Goal: Check status: Check status

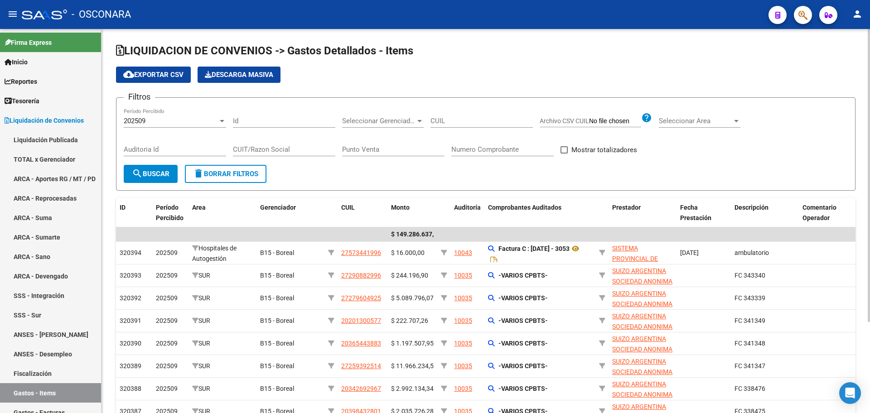
click at [587, 76] on div "cloud_download Exportar CSV Descarga Masiva" at bounding box center [486, 75] width 740 height 16
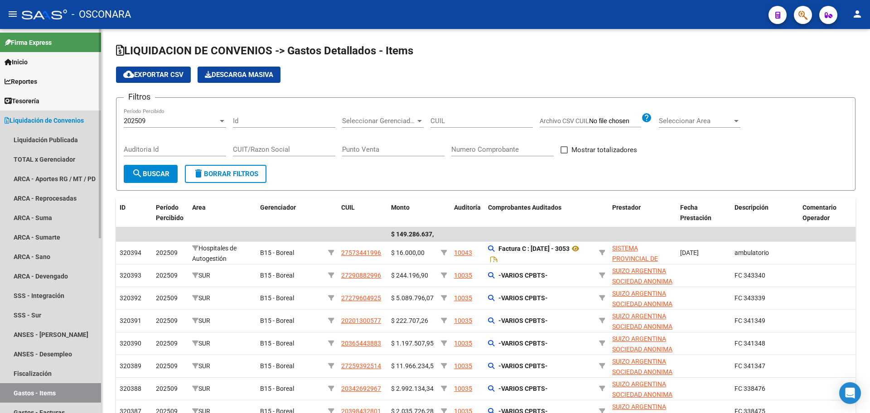
click at [48, 389] on link "Gastos - Items" at bounding box center [50, 392] width 101 height 19
drag, startPoint x: 67, startPoint y: 122, endPoint x: 60, endPoint y: 136, distance: 15.2
click at [67, 122] on span "Liquidación de Convenios" at bounding box center [44, 121] width 79 height 10
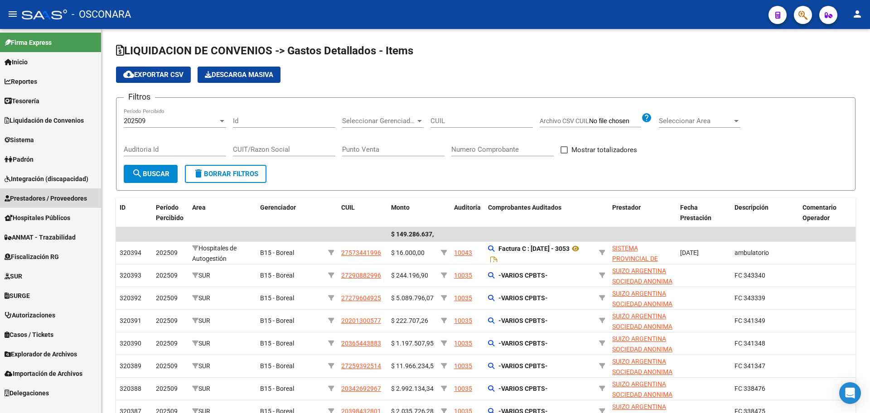
click at [54, 204] on link "Prestadores / Proveedores" at bounding box center [50, 198] width 101 height 19
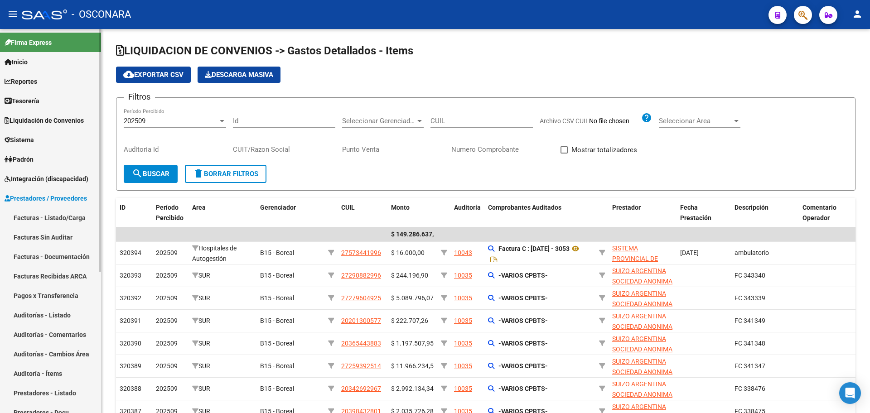
click at [76, 216] on link "Facturas - Listado/Carga" at bounding box center [50, 217] width 101 height 19
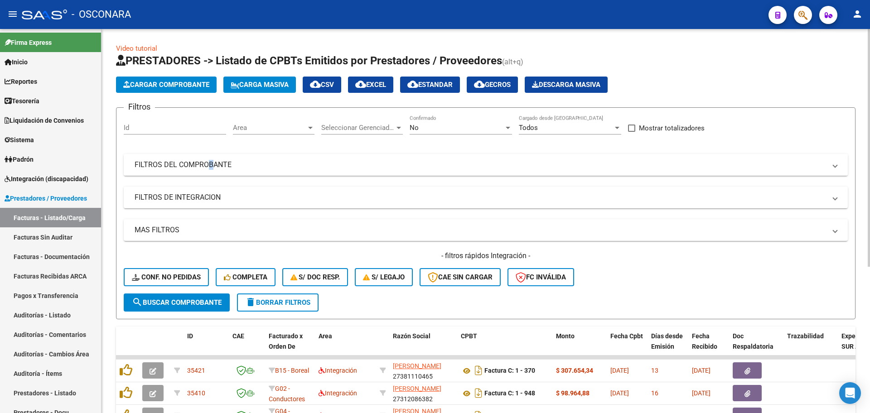
click at [206, 172] on mat-expansion-panel-header "FILTROS DEL COMPROBANTE" at bounding box center [486, 165] width 724 height 22
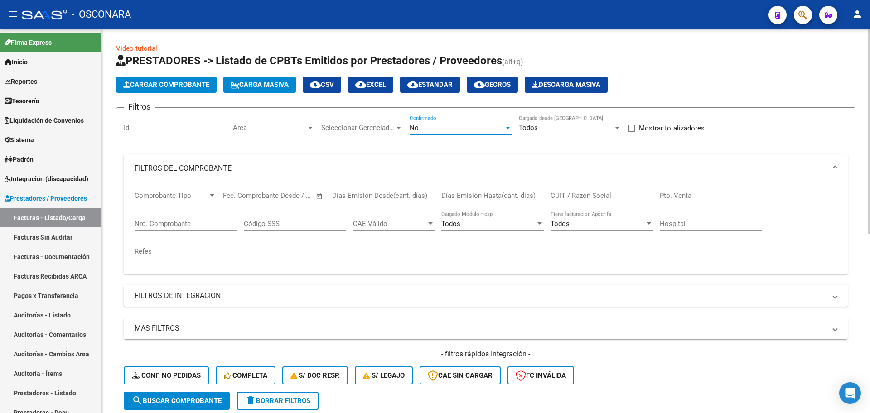
click at [437, 125] on div "No" at bounding box center [457, 128] width 94 height 8
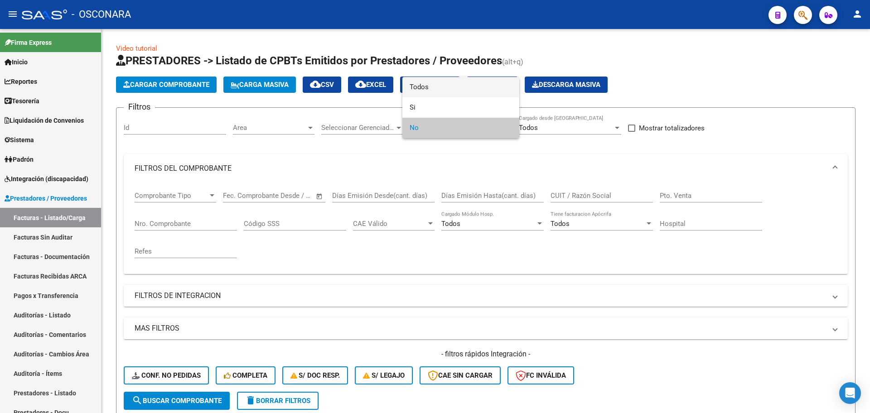
click at [439, 86] on span "Todos" at bounding box center [461, 87] width 102 height 20
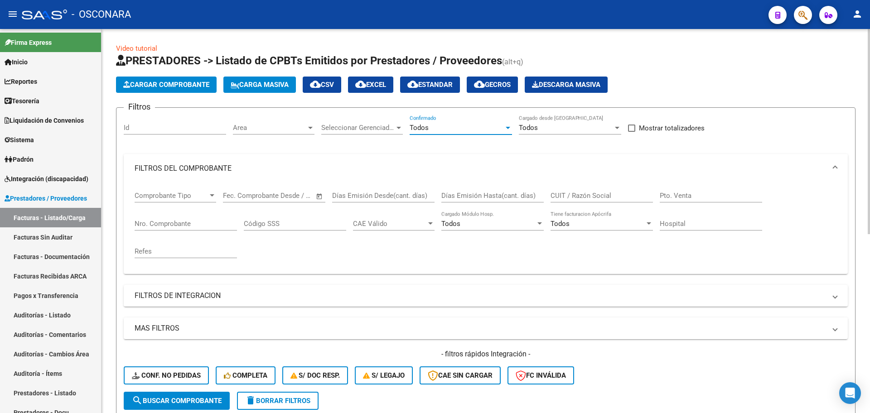
click at [174, 220] on input "Nro. Comprobante" at bounding box center [186, 224] width 102 height 8
drag, startPoint x: 162, startPoint y: 135, endPoint x: 155, endPoint y: 128, distance: 9.9
click at [159, 131] on div "Id" at bounding box center [175, 129] width 102 height 28
click at [155, 127] on input "Id" at bounding box center [175, 128] width 102 height 8
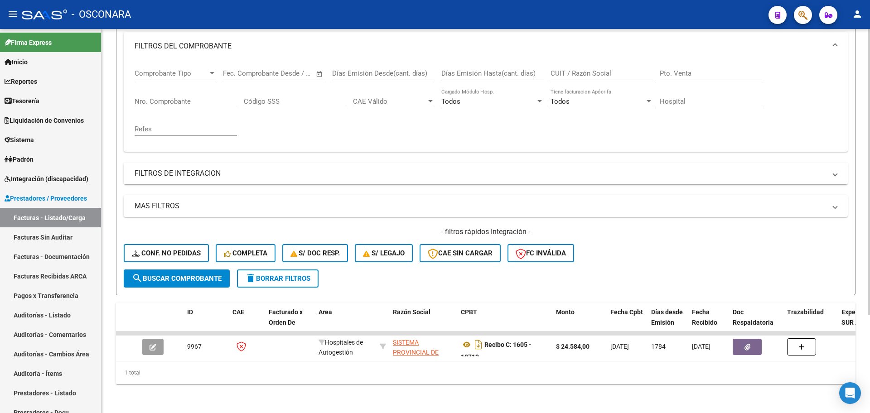
scroll to position [131, 0]
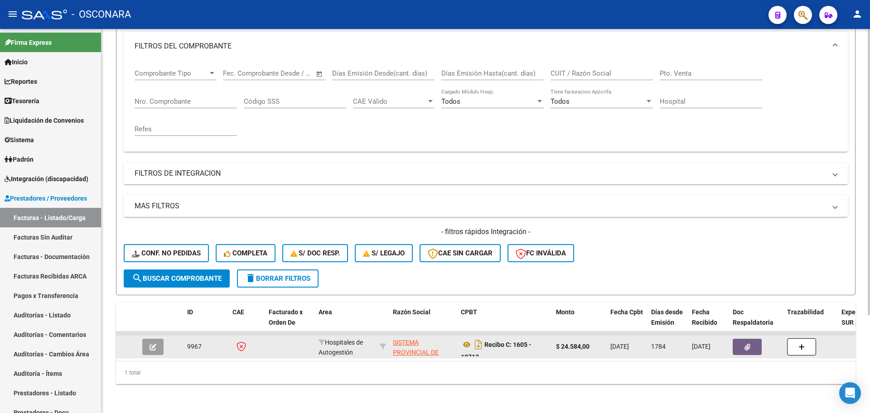
type input "9967"
click at [151, 344] on icon "button" at bounding box center [153, 347] width 7 height 7
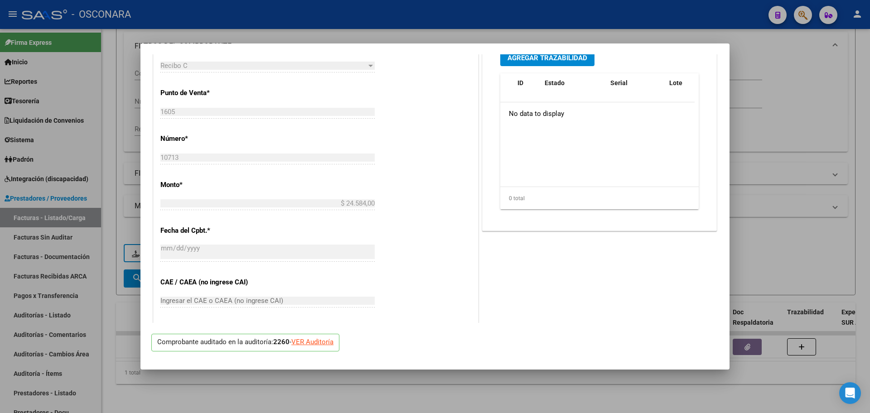
scroll to position [57, 0]
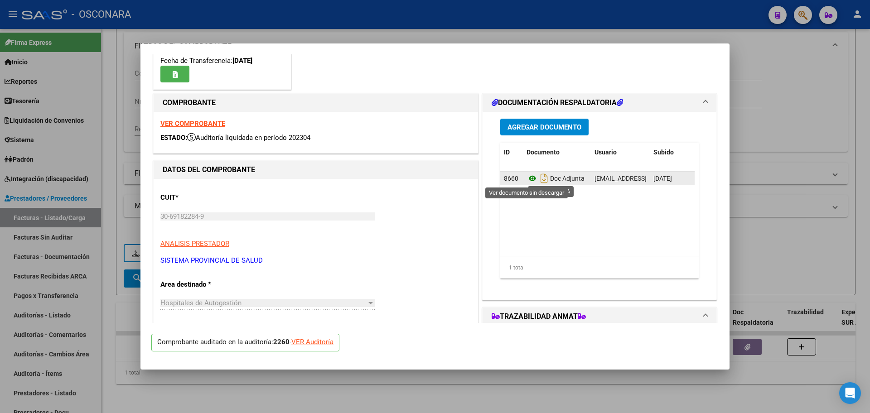
click at [530, 179] on icon at bounding box center [533, 178] width 12 height 11
click at [390, 389] on div at bounding box center [435, 206] width 870 height 413
type input "$ 0,00"
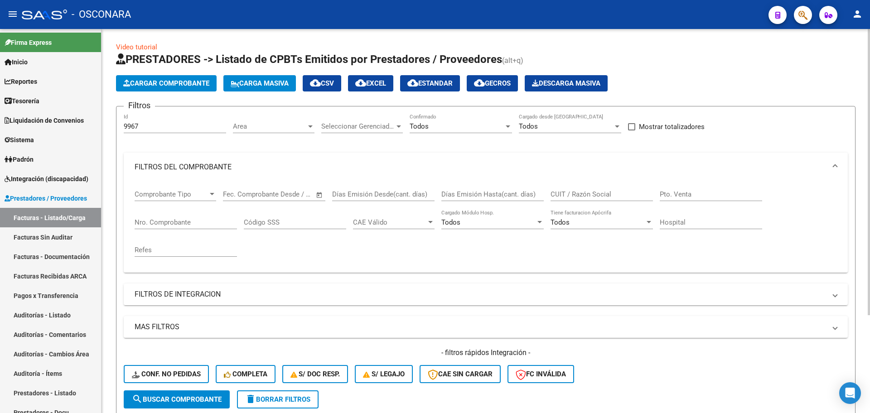
scroll to position [0, 0]
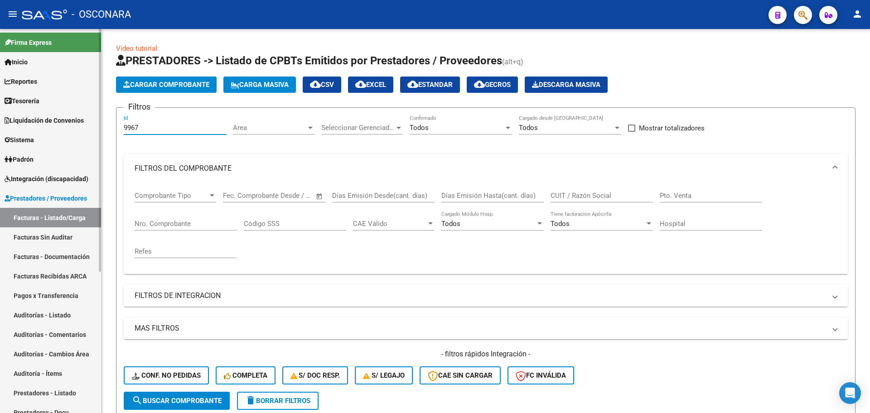
drag, startPoint x: 141, startPoint y: 126, endPoint x: 18, endPoint y: 80, distance: 131.5
click at [18, 80] on mat-sidenav-container "Firma Express Inicio Calendario SSS Instructivos Contacto OS Reportes Tablero d…" at bounding box center [435, 221] width 870 height 384
click at [442, 255] on div "Comprobante Tipo Comprobante Tipo Fecha inicio – Fecha fin Fec. Comprobante Des…" at bounding box center [486, 225] width 703 height 84
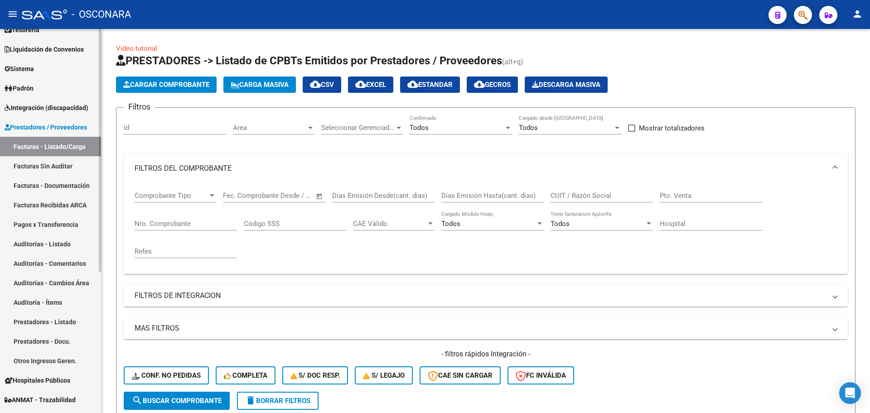
scroll to position [170, 0]
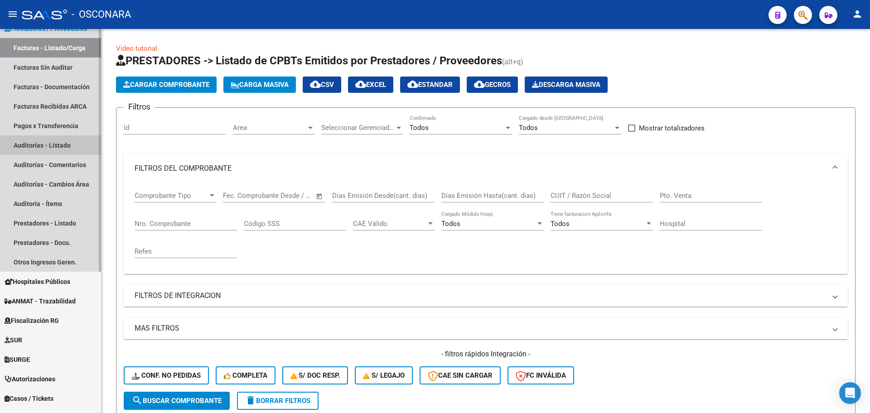
click at [37, 146] on link "Auditorías - Listado" at bounding box center [50, 145] width 101 height 19
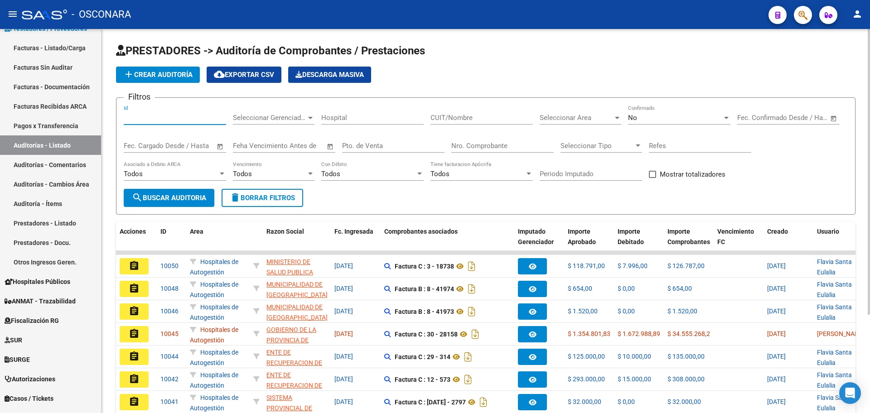
click at [156, 120] on input "Id" at bounding box center [175, 118] width 102 height 8
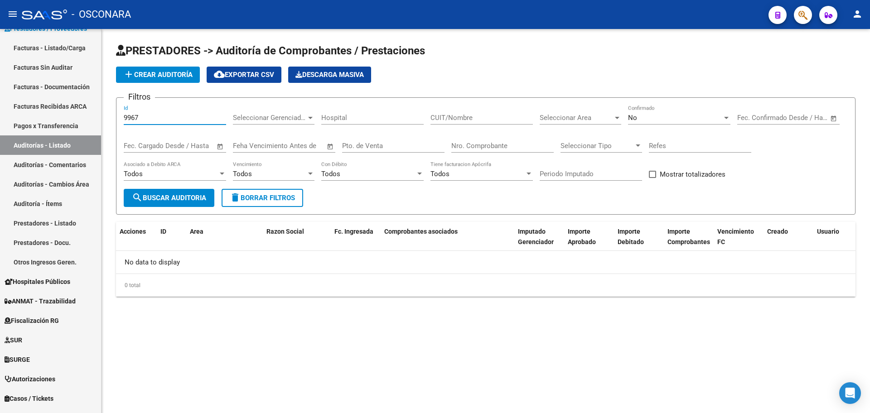
type input "9967"
click at [702, 119] on div "No" at bounding box center [675, 118] width 94 height 8
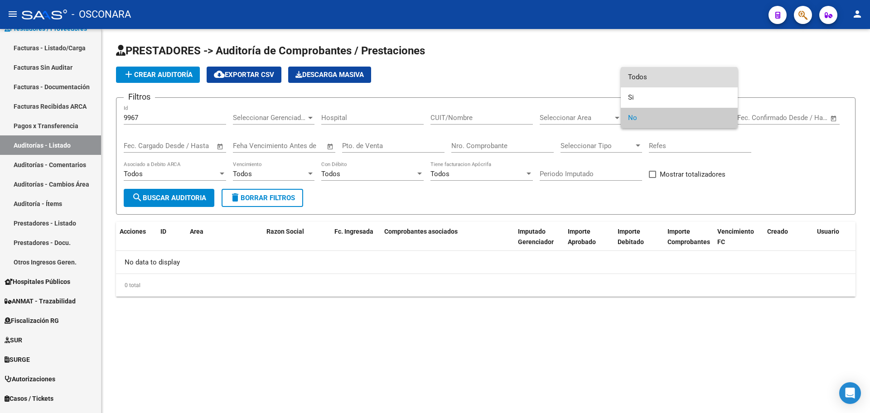
drag, startPoint x: 702, startPoint y: 119, endPoint x: 673, endPoint y: 69, distance: 57.5
click at [671, 70] on span "Todos" at bounding box center [679, 77] width 102 height 20
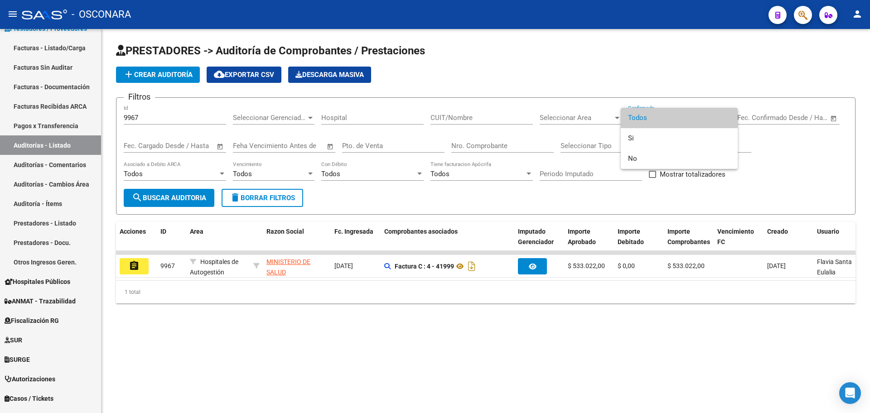
drag, startPoint x: 139, startPoint y: 262, endPoint x: 259, endPoint y: 323, distance: 135.0
click at [193, 335] on div at bounding box center [435, 206] width 870 height 413
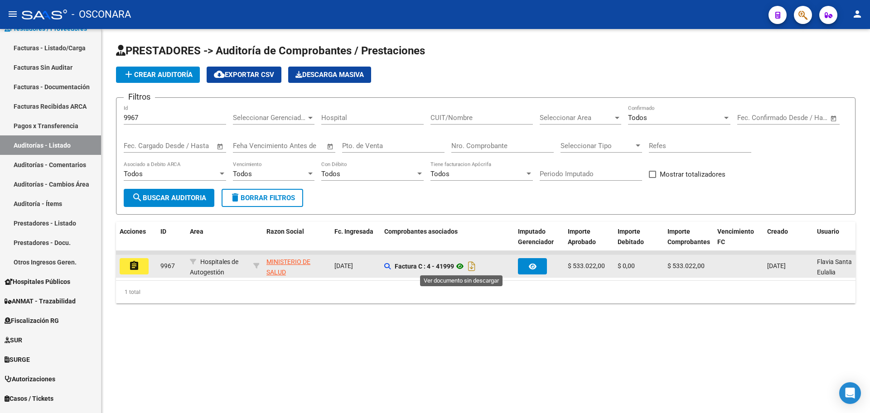
click at [462, 266] on icon at bounding box center [460, 266] width 12 height 11
drag, startPoint x: 445, startPoint y: 265, endPoint x: 459, endPoint y: 265, distance: 14.1
click at [459, 265] on span "Factura C : 4 - 41999" at bounding box center [436, 266] width 83 height 7
click at [427, 267] on strong "Factura C : 4 - 41999" at bounding box center [424, 266] width 59 height 7
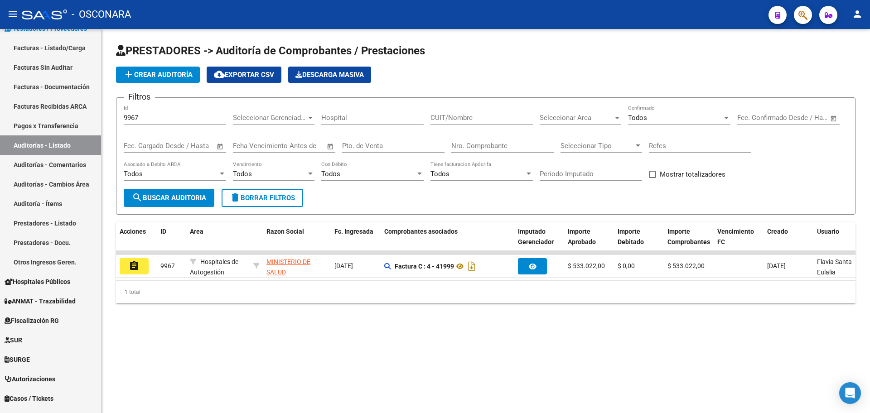
click at [473, 354] on mat-sidenav-content "PRESTADORES -> Auditoría de Comprobantes / Prestaciones add Crear Auditoría clo…" at bounding box center [486, 221] width 769 height 384
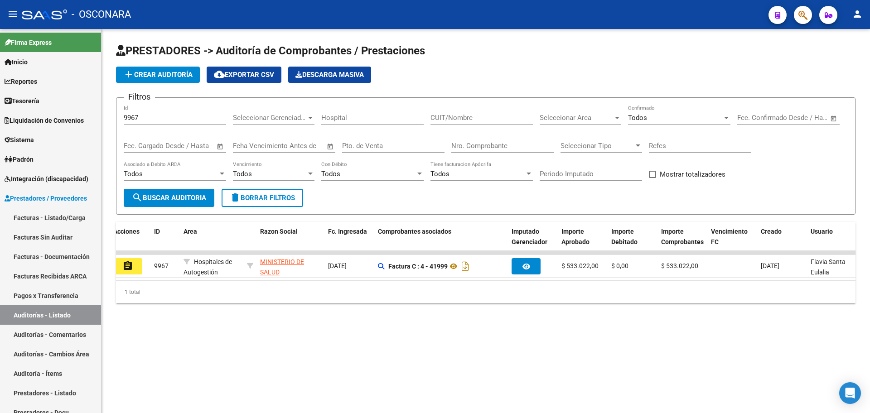
click at [510, 152] on div "Nro. Comprobante" at bounding box center [502, 142] width 102 height 19
type input "41999"
click at [139, 122] on div "9967 Id" at bounding box center [175, 114] width 102 height 19
drag, startPoint x: 140, startPoint y: 119, endPoint x: 109, endPoint y: 117, distance: 30.9
click at [109, 117] on div "PRESTADORES -> Auditoría de Comprobantes / Prestaciones add Crear Auditoría clo…" at bounding box center [486, 181] width 769 height 304
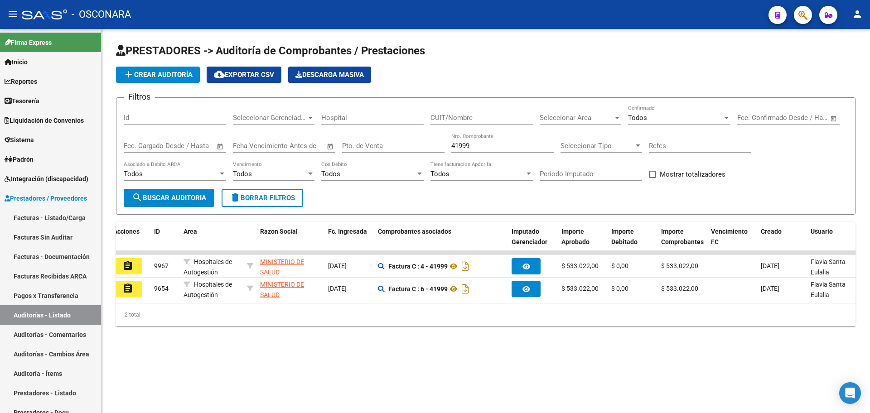
drag, startPoint x: 426, startPoint y: 302, endPoint x: 445, endPoint y: 303, distance: 19.1
click at [445, 303] on datatable-body "assignment 9967 Hospitales de Autogestión MINISTERIO DE SALUD - 30999257182 [DA…" at bounding box center [486, 277] width 740 height 52
drag, startPoint x: 454, startPoint y: 312, endPoint x: 466, endPoint y: 311, distance: 11.4
click at [466, 311] on div "Acciones ID Area Razon Social Fc. Ingresada Comprobantes asociados Imputado Ger…" at bounding box center [486, 274] width 740 height 104
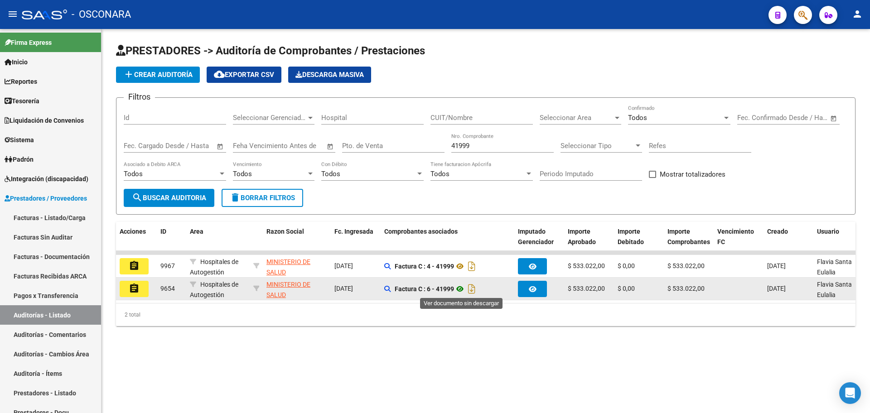
click at [461, 291] on icon at bounding box center [460, 289] width 12 height 11
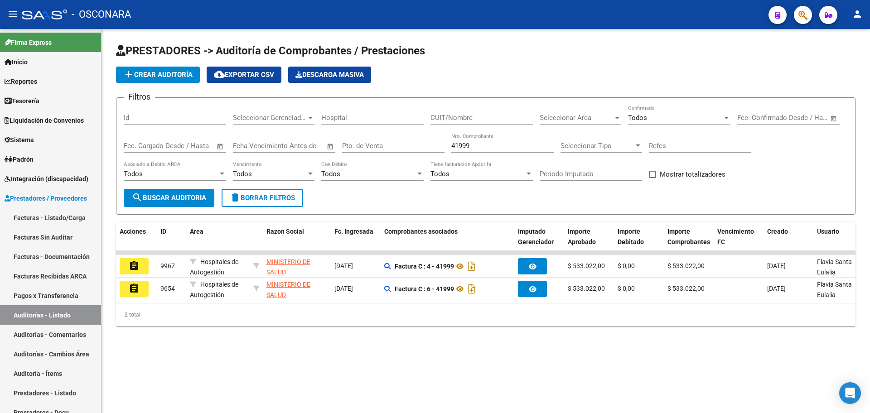
click at [547, 367] on mat-sidenav-content "PRESTADORES -> Auditoría de Comprobantes / Prestaciones add Crear Auditoría clo…" at bounding box center [486, 221] width 769 height 384
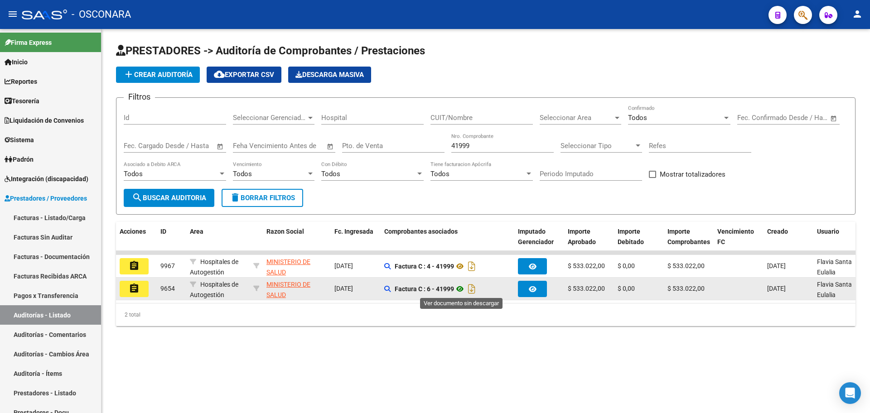
click at [462, 291] on icon at bounding box center [460, 289] width 12 height 11
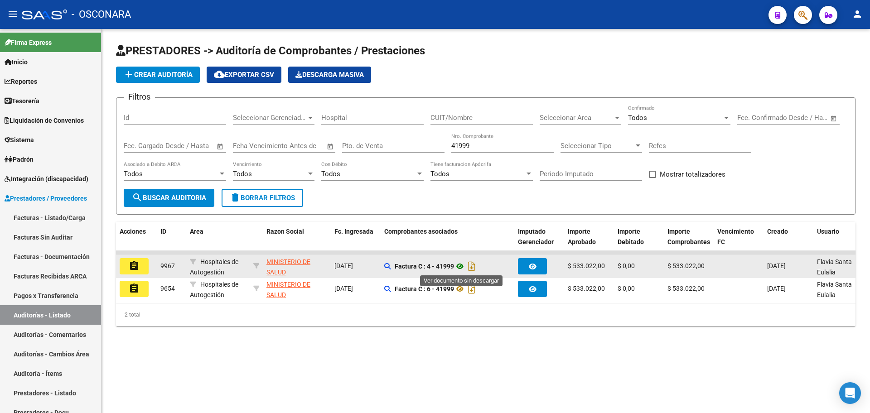
click at [461, 265] on icon at bounding box center [460, 266] width 12 height 11
click at [132, 264] on mat-icon "assignment" at bounding box center [134, 266] width 11 height 11
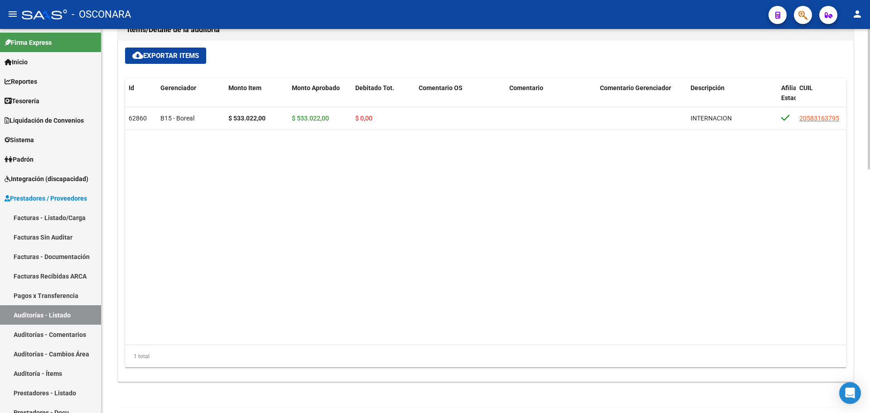
scroll to position [666, 0]
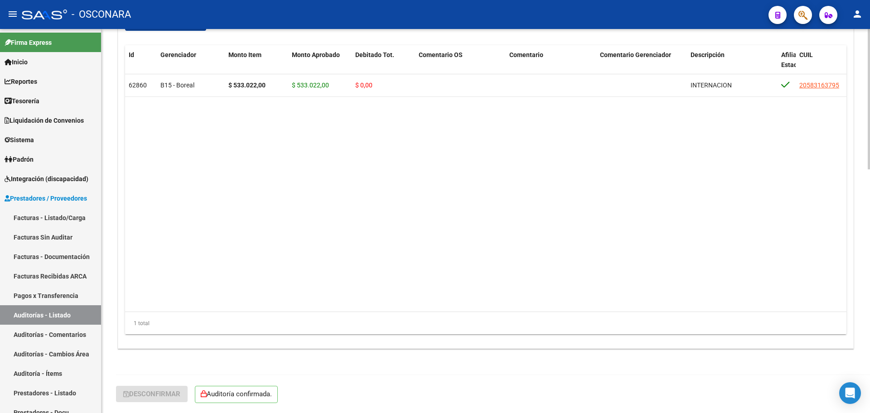
drag, startPoint x: 254, startPoint y: 393, endPoint x: 211, endPoint y: 399, distance: 43.5
click at [241, 396] on p "Auditoría confirmada." at bounding box center [236, 394] width 83 height 17
click at [192, 403] on div "Desconfirmar Auditoría confirmada." at bounding box center [489, 394] width 747 height 38
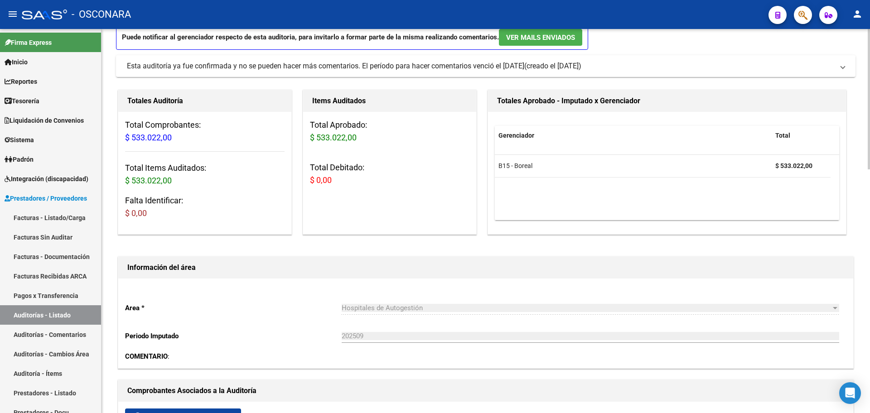
scroll to position [0, 0]
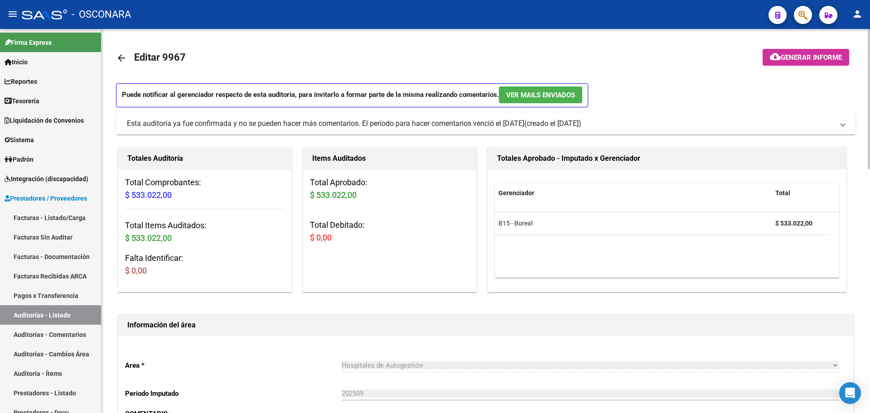
click at [754, 63] on mat-toolbar-row at bounding box center [780, 58] width 154 height 29
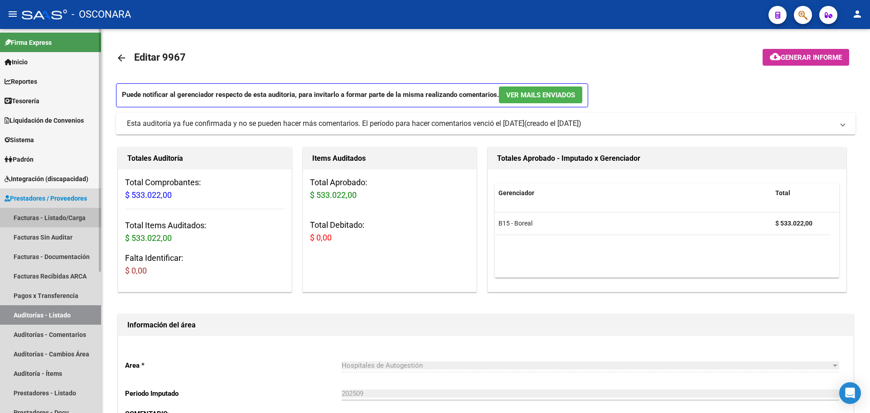
click at [57, 219] on link "Facturas - Listado/Carga" at bounding box center [50, 217] width 101 height 19
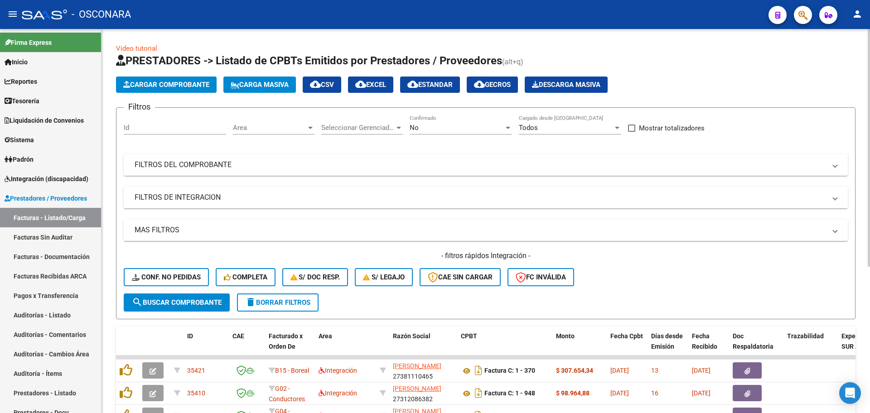
click at [295, 160] on mat-panel-title "FILTROS DEL COMPROBANTE" at bounding box center [481, 165] width 692 height 10
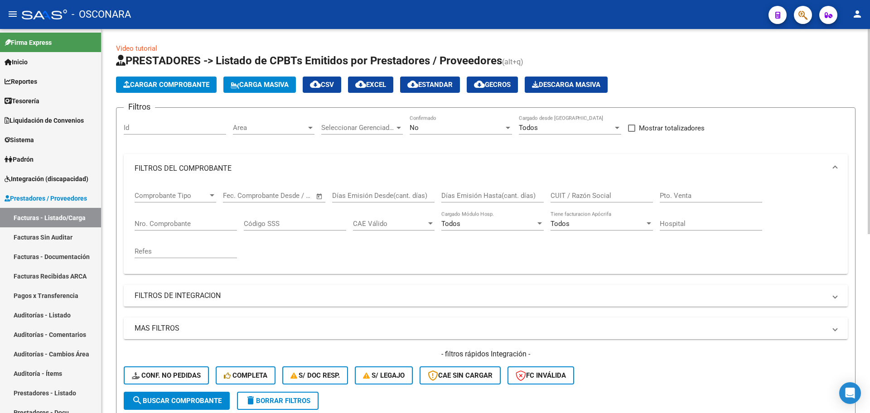
click at [184, 224] on input "Nro. Comprobante" at bounding box center [186, 224] width 102 height 8
type input "41999"
click at [484, 126] on div "No" at bounding box center [457, 128] width 94 height 8
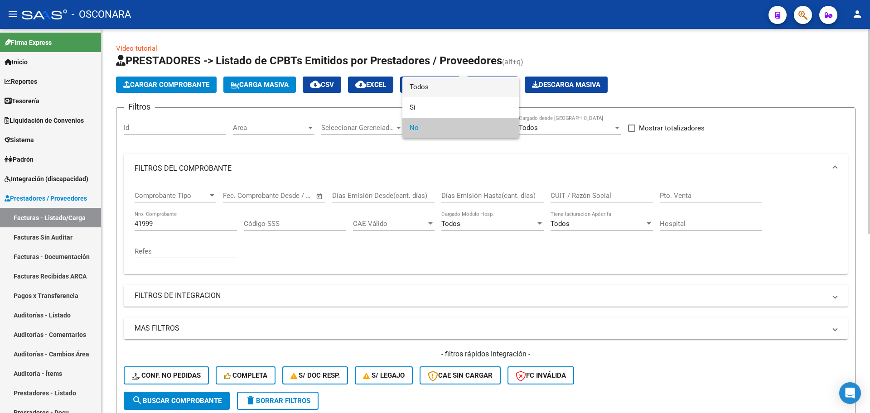
click at [454, 91] on span "Todos" at bounding box center [461, 87] width 102 height 20
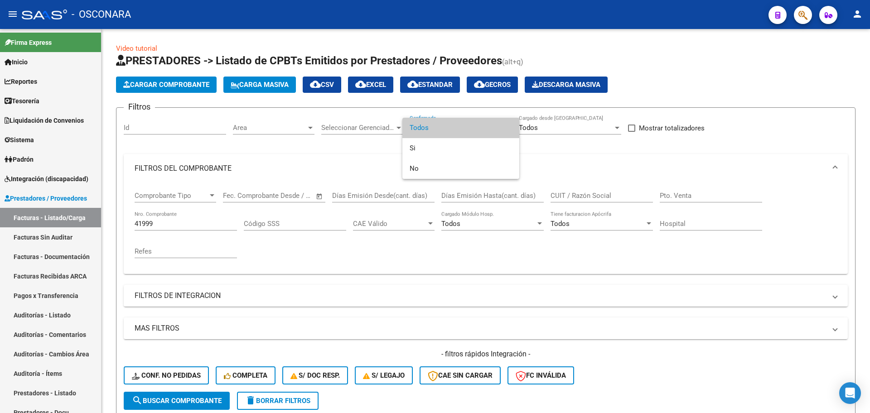
click at [321, 138] on div at bounding box center [435, 206] width 870 height 413
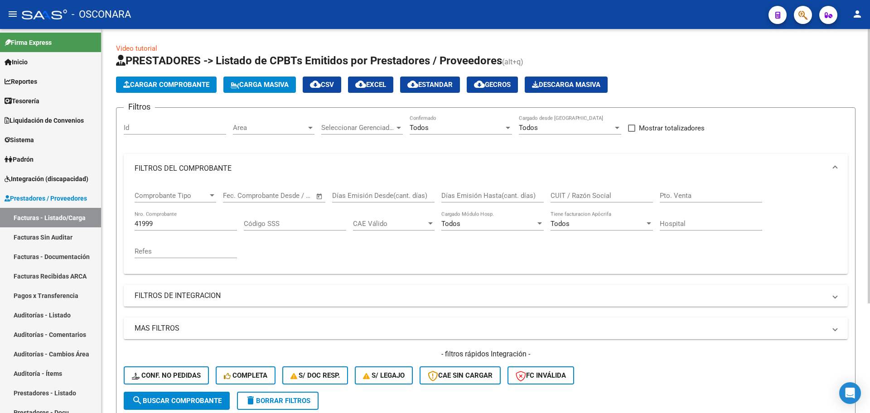
scroll to position [154, 0]
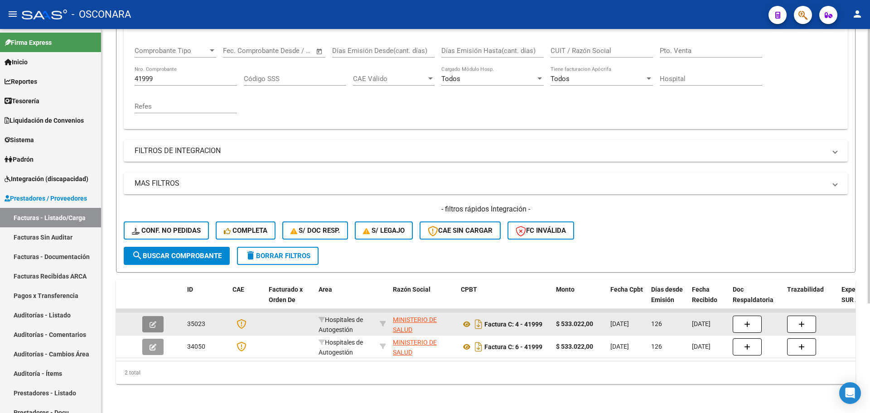
click at [155, 321] on icon "button" at bounding box center [153, 324] width 7 height 7
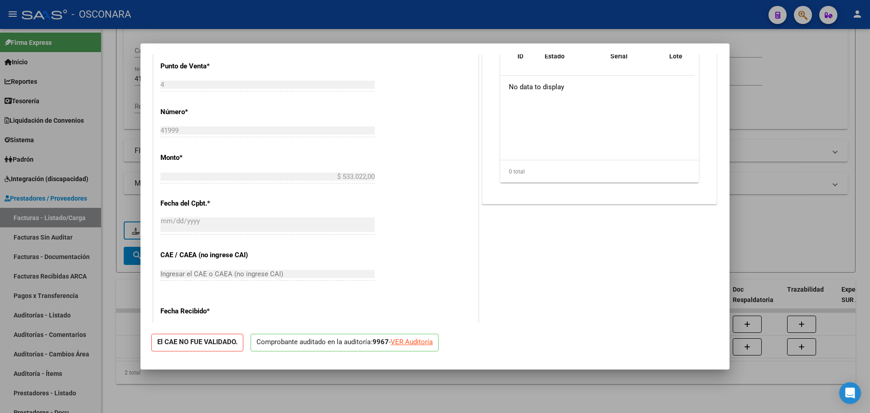
scroll to position [474, 0]
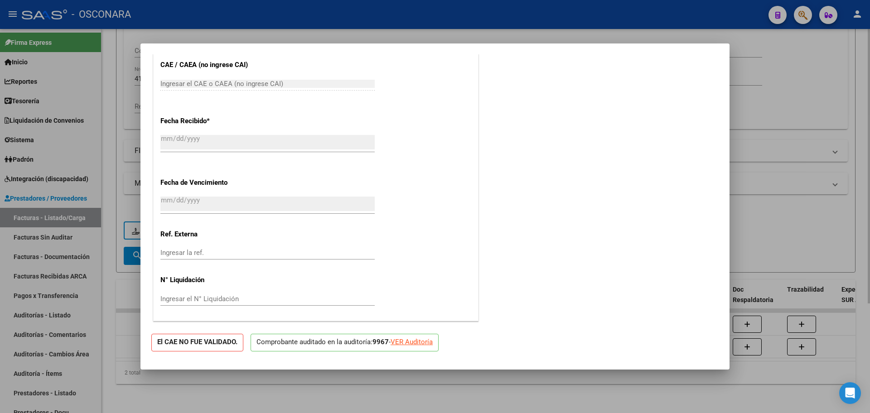
click at [330, 385] on div at bounding box center [435, 206] width 870 height 413
type input "$ 0,00"
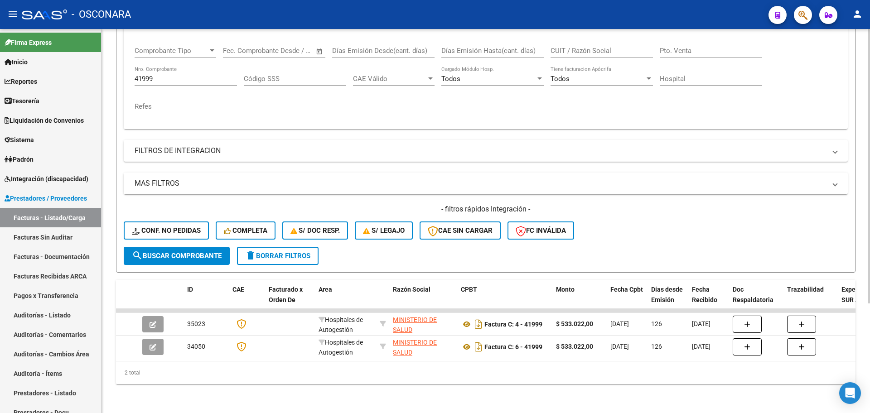
drag, startPoint x: 271, startPoint y: 393, endPoint x: 108, endPoint y: 354, distance: 167.4
click at [269, 392] on div "Video tutorial PRESTADORES -> Listado de CPBTs Emitidos por Prestadores / Prove…" at bounding box center [486, 148] width 769 height 529
